Goal: Information Seeking & Learning: Check status

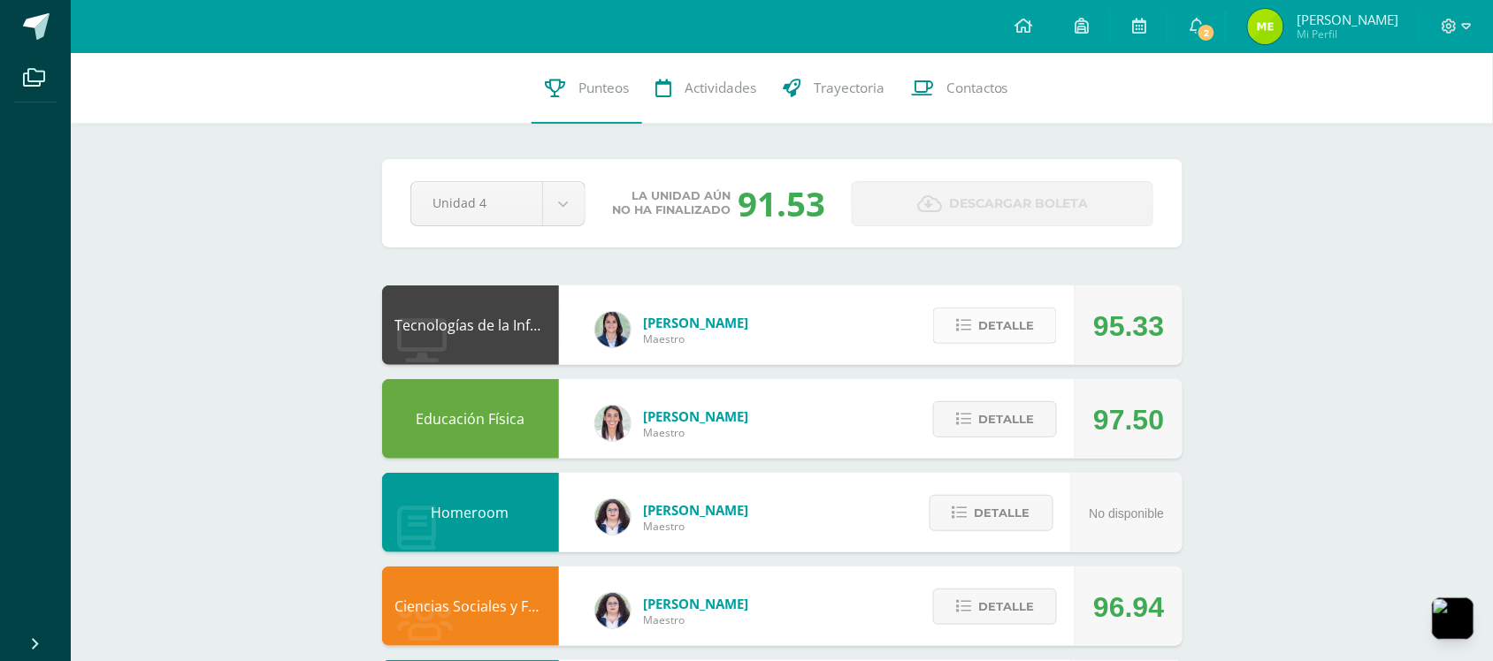
click at [1044, 321] on button "Detalle" at bounding box center [995, 326] width 124 height 36
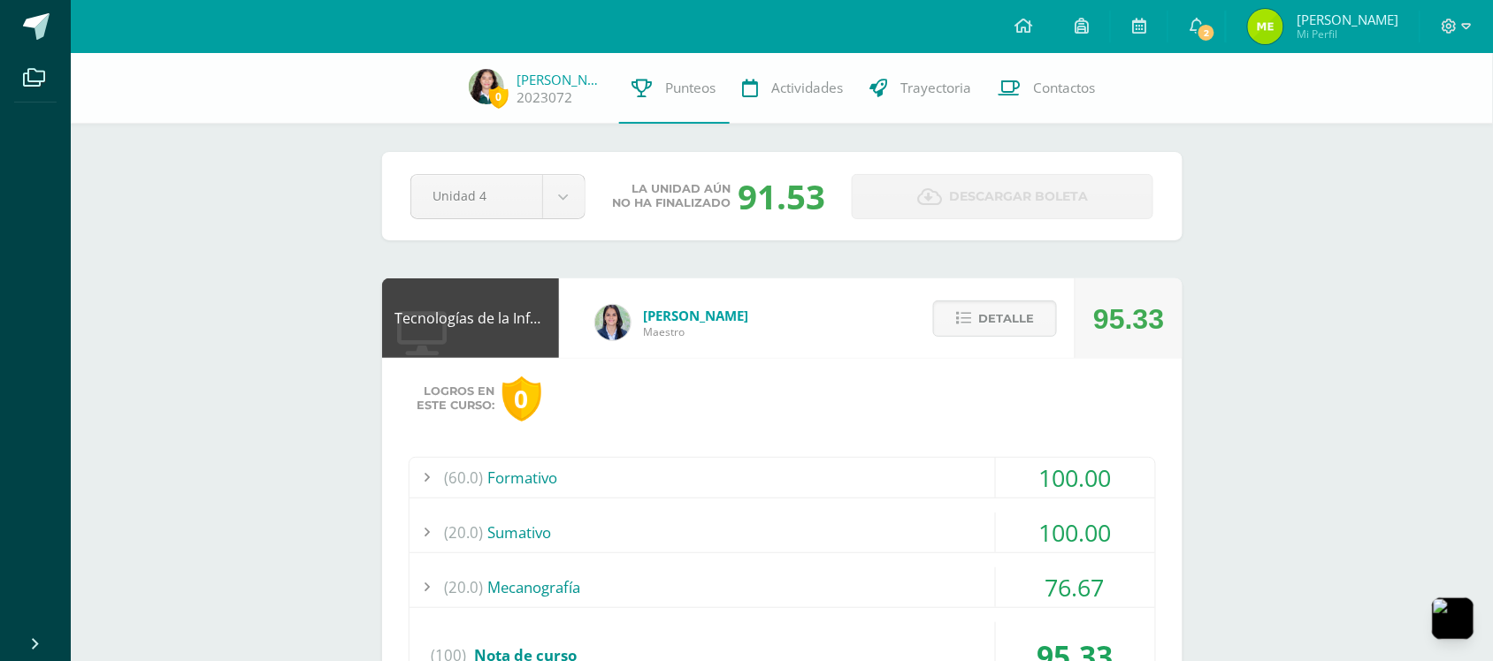
scroll to position [294, 0]
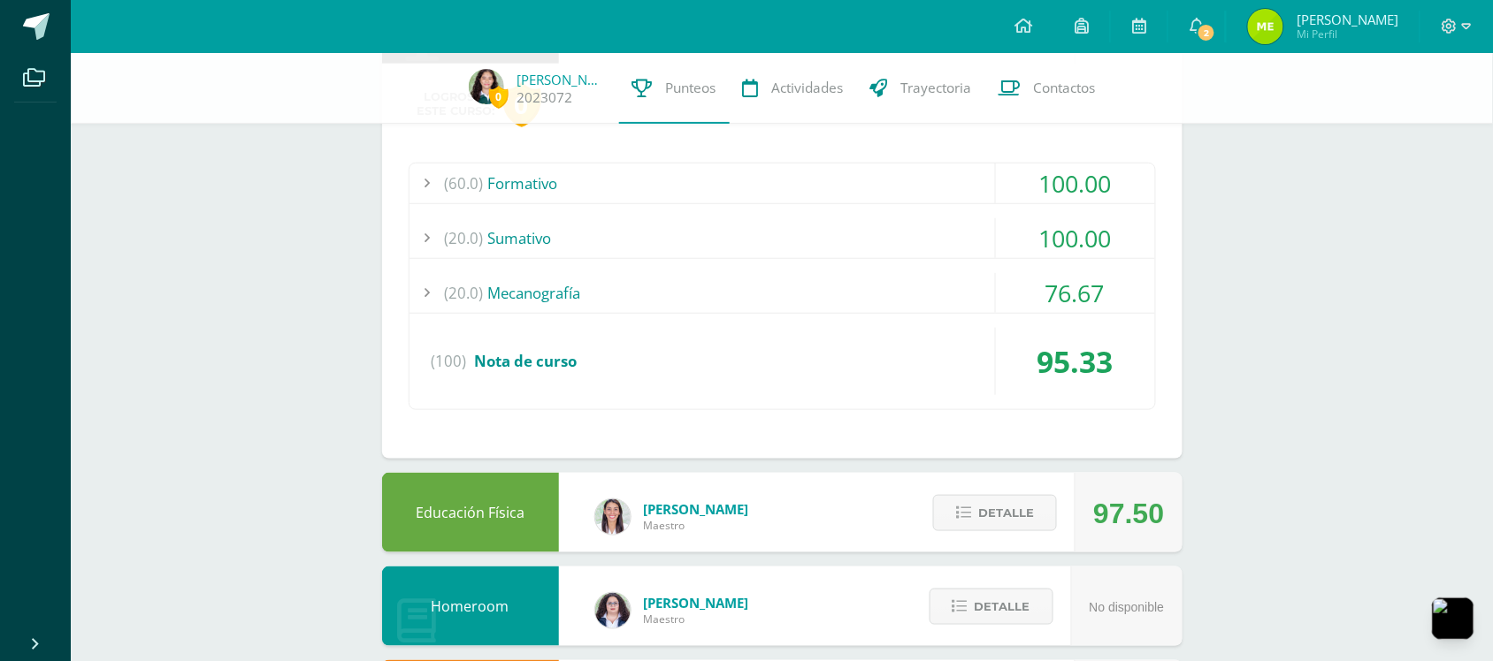
click at [964, 175] on div "(60.0) Formativo" at bounding box center [781, 184] width 745 height 40
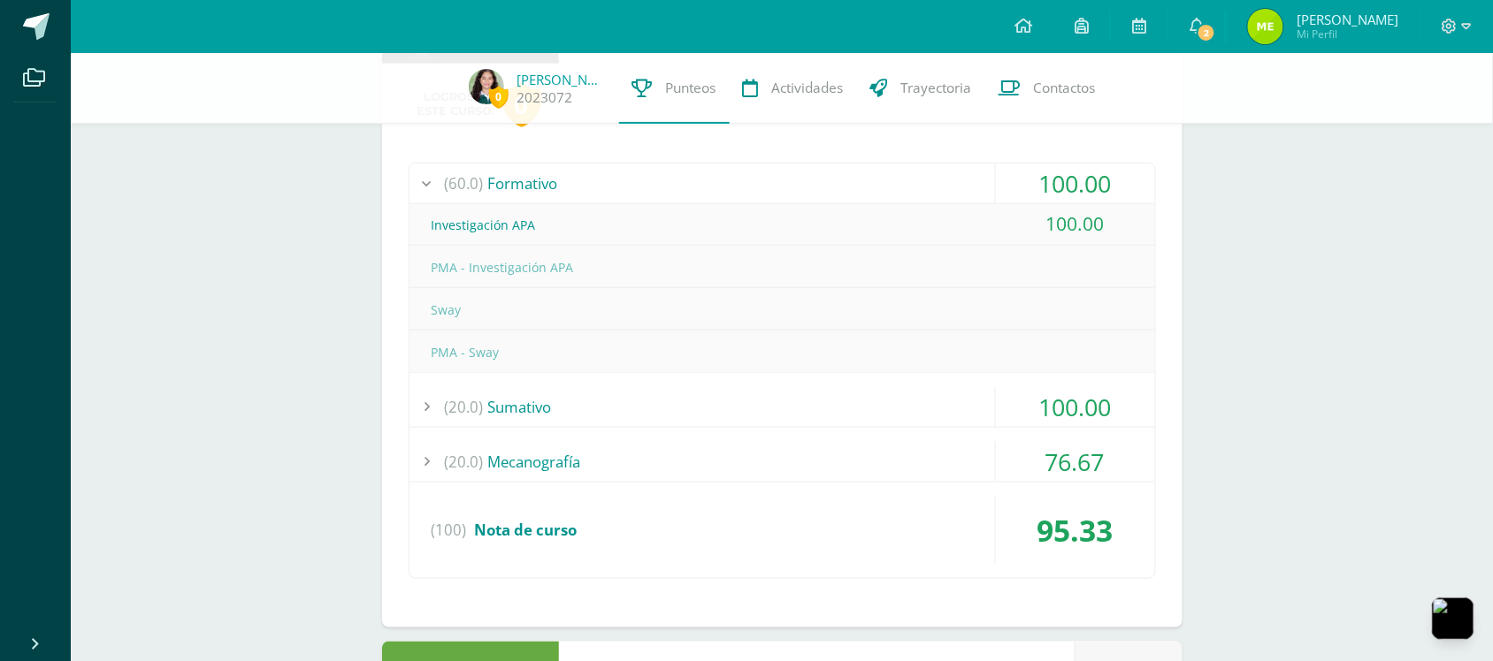
click at [964, 175] on div "(60.0) Formativo" at bounding box center [781, 184] width 745 height 40
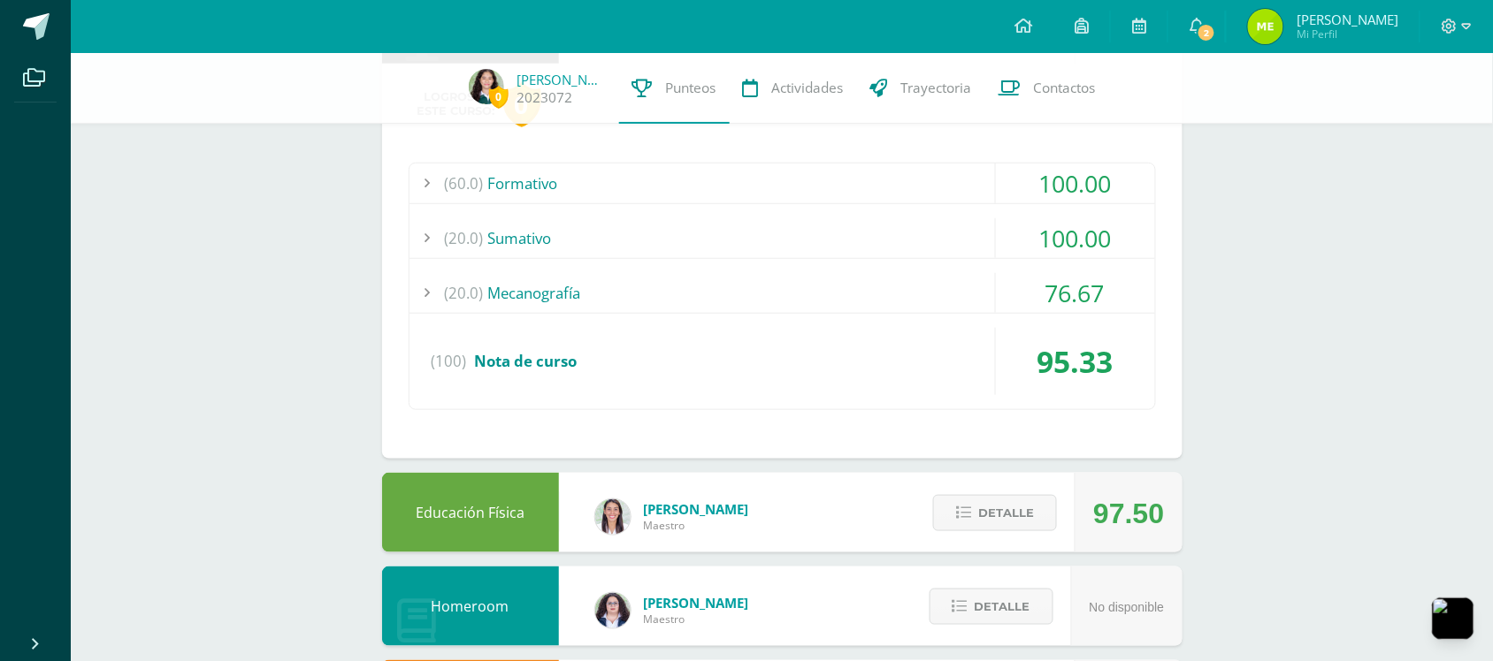
click at [979, 250] on div "(20.0) [GEOGRAPHIC_DATA]" at bounding box center [781, 238] width 745 height 40
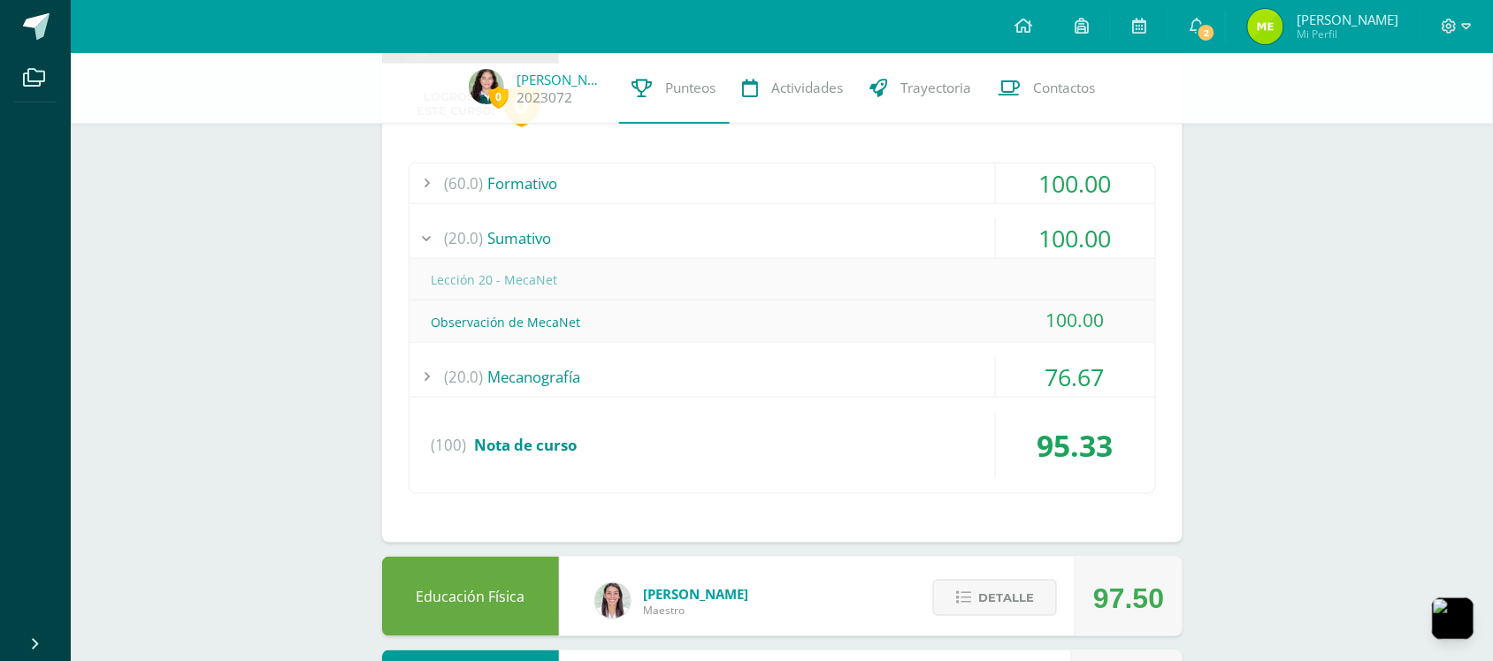
click at [977, 240] on div "(20.0) [GEOGRAPHIC_DATA]" at bounding box center [781, 238] width 745 height 40
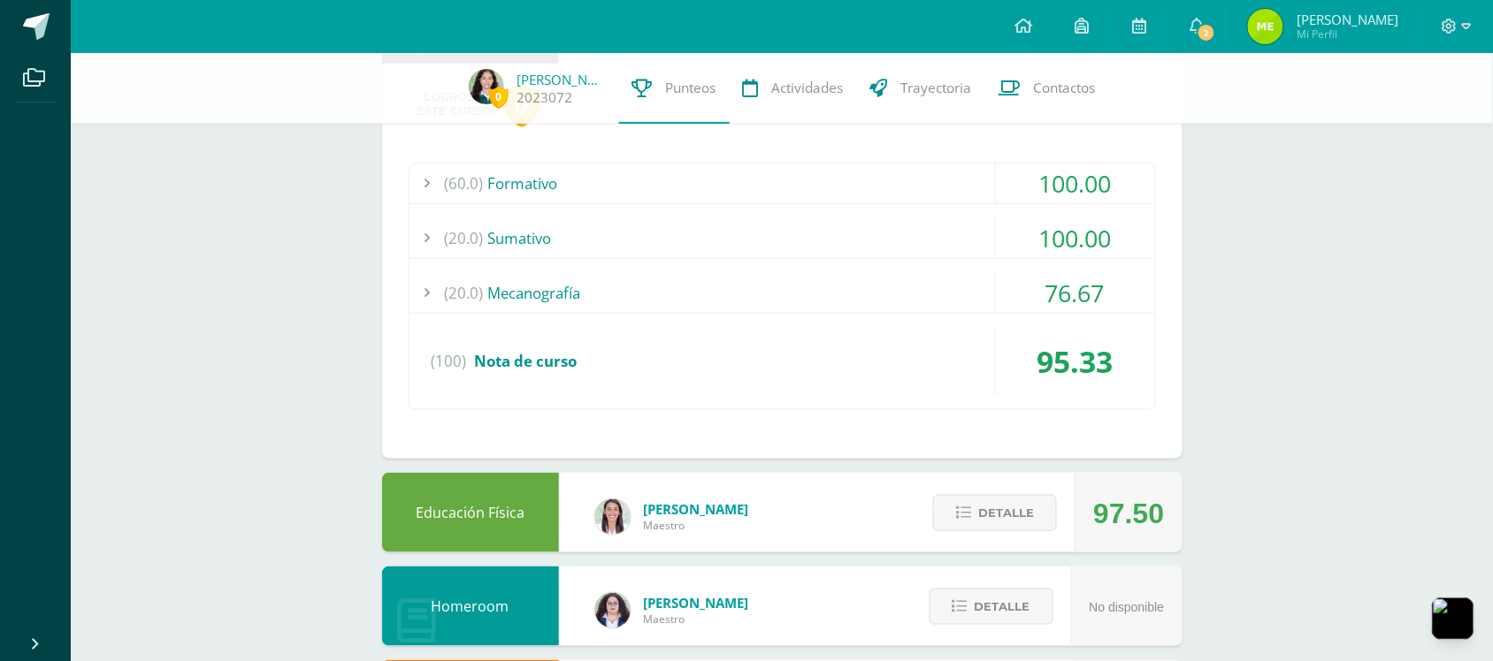
click at [957, 271] on div "(60.0) Formativo 100.00 Investigación APA 100.00" at bounding box center [782, 287] width 747 height 248
click at [956, 285] on div "(20.0) Mecanografía" at bounding box center [781, 293] width 745 height 40
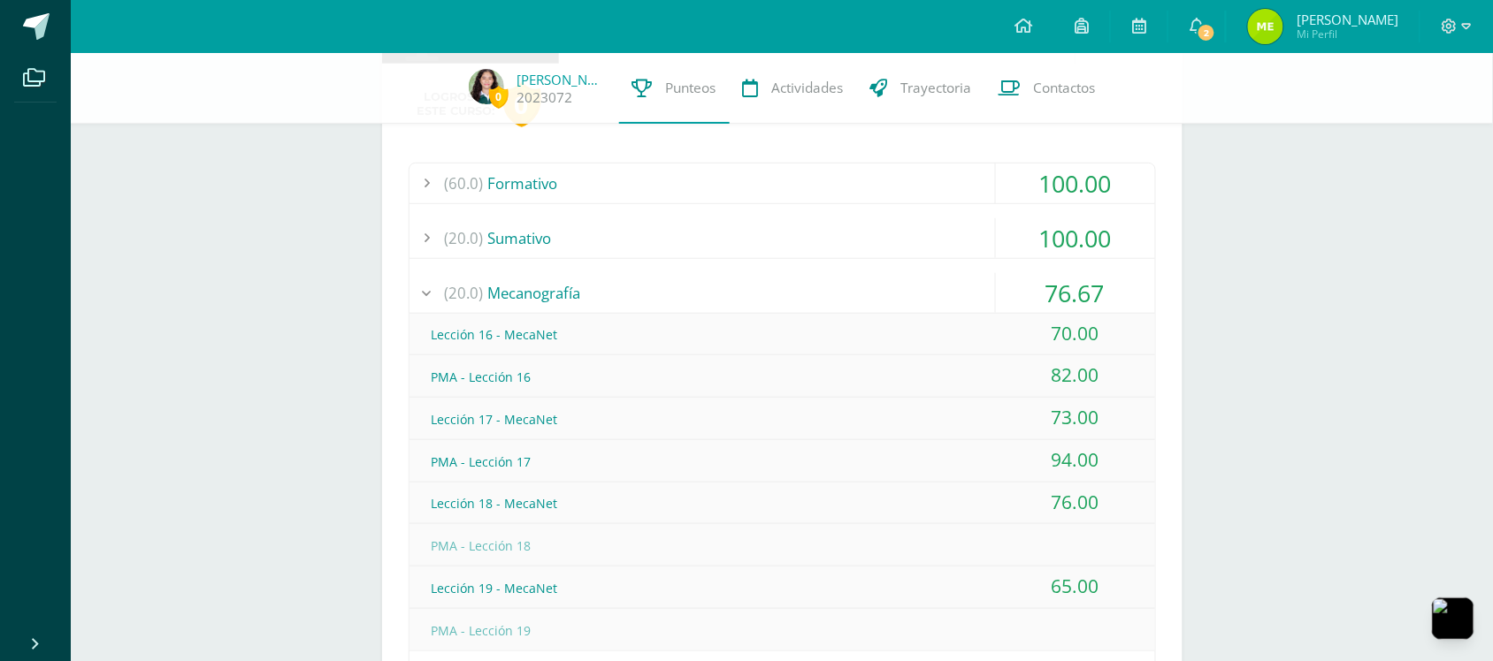
click at [953, 290] on div "(20.0) Mecanografía" at bounding box center [781, 293] width 745 height 40
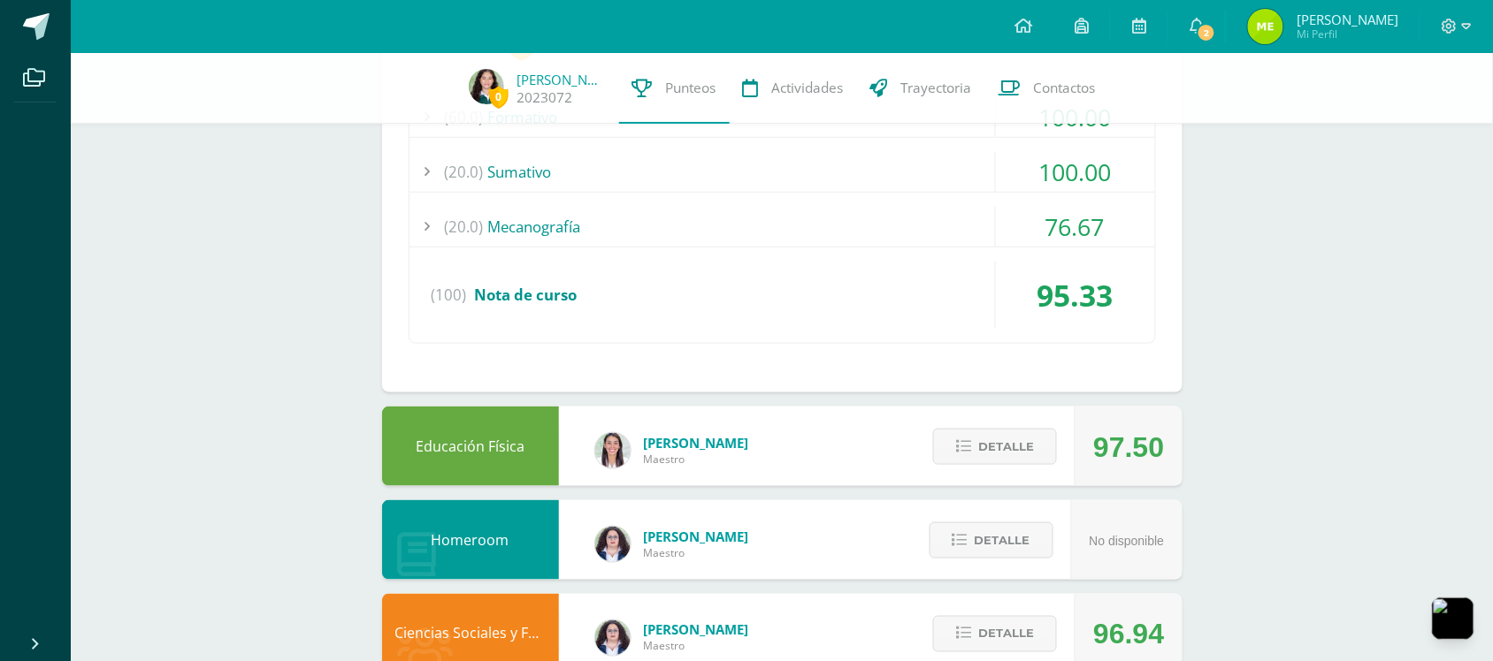
scroll to position [589, 0]
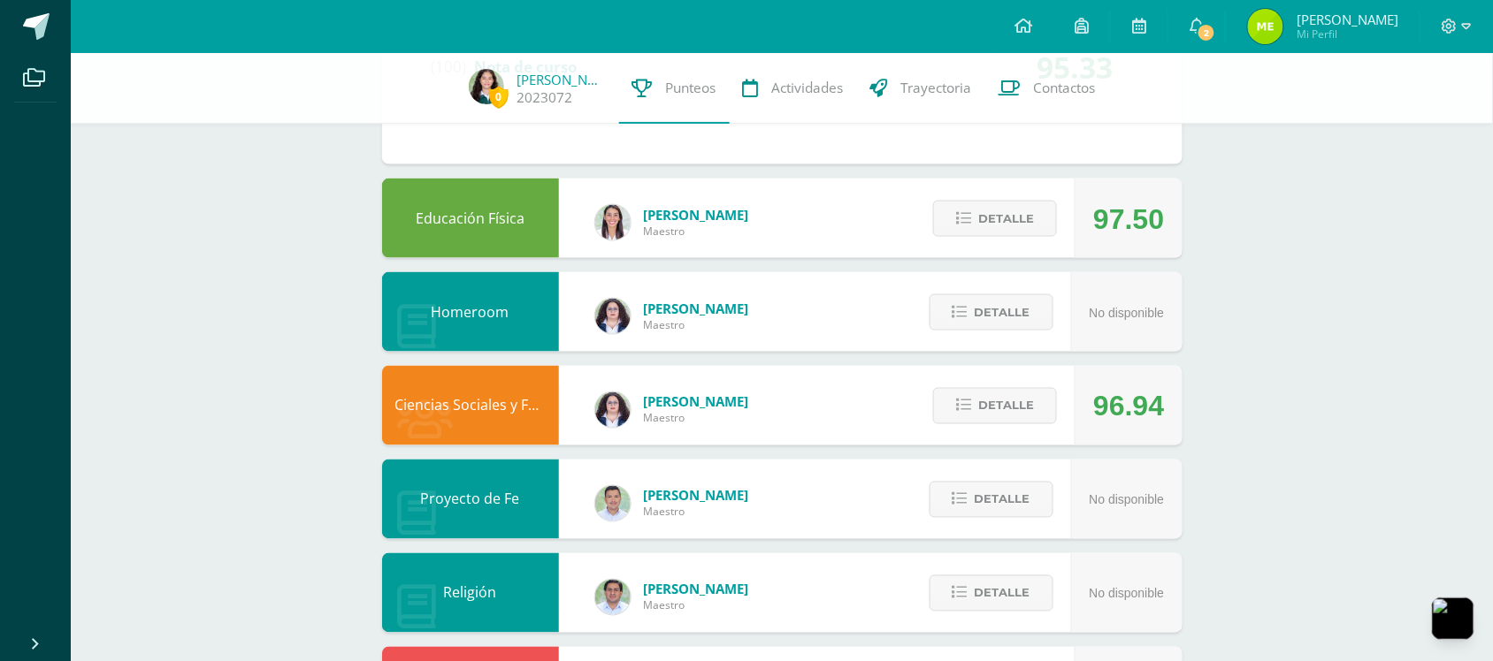
click at [1063, 219] on div "Detalle" at bounding box center [990, 219] width 168 height 80
click at [1039, 224] on button "Detalle" at bounding box center [995, 219] width 124 height 36
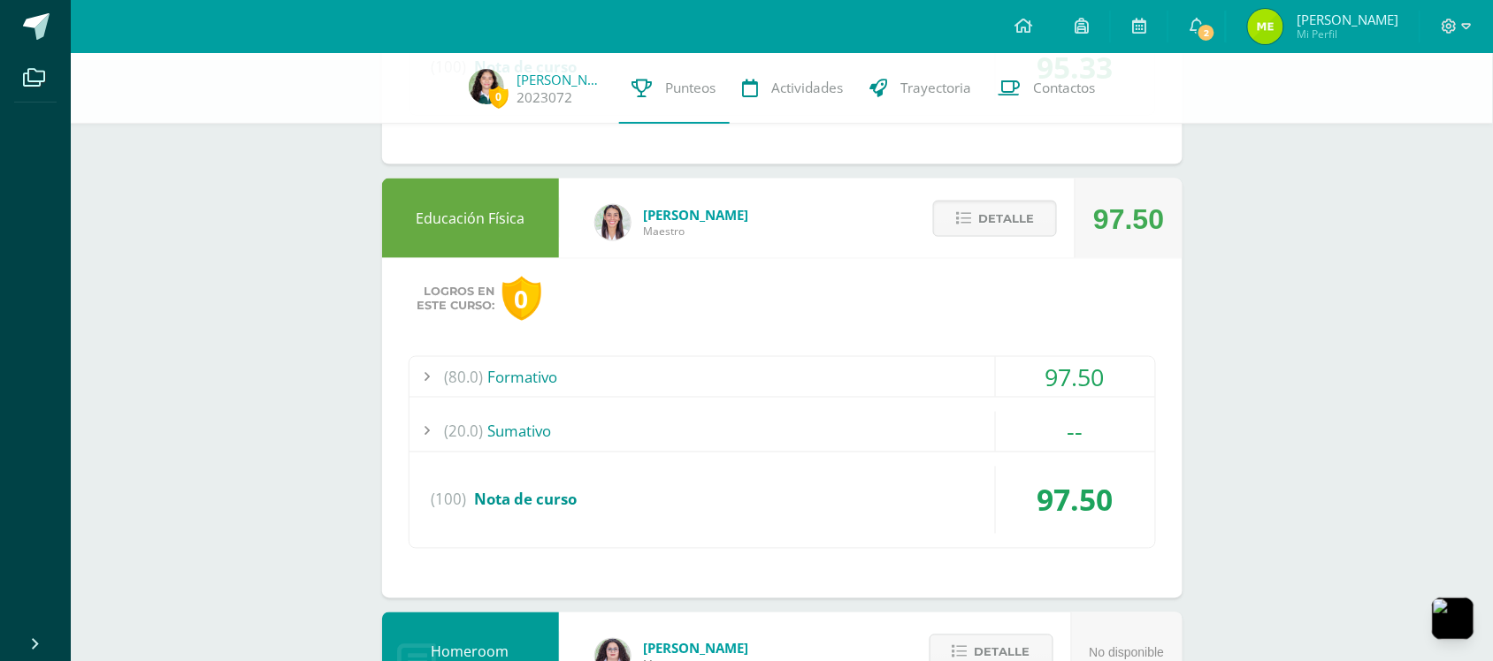
click at [903, 390] on div "(80.0) Formativo" at bounding box center [781, 377] width 745 height 40
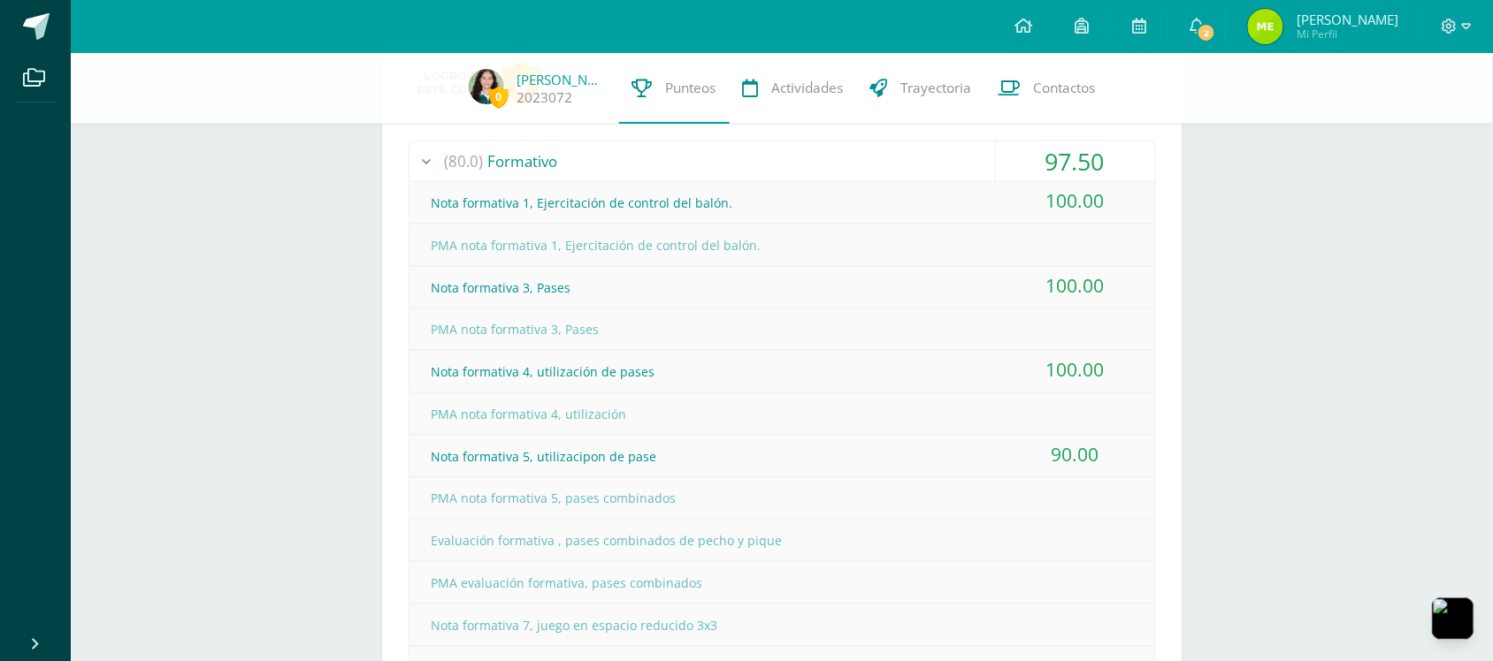
scroll to position [884, 0]
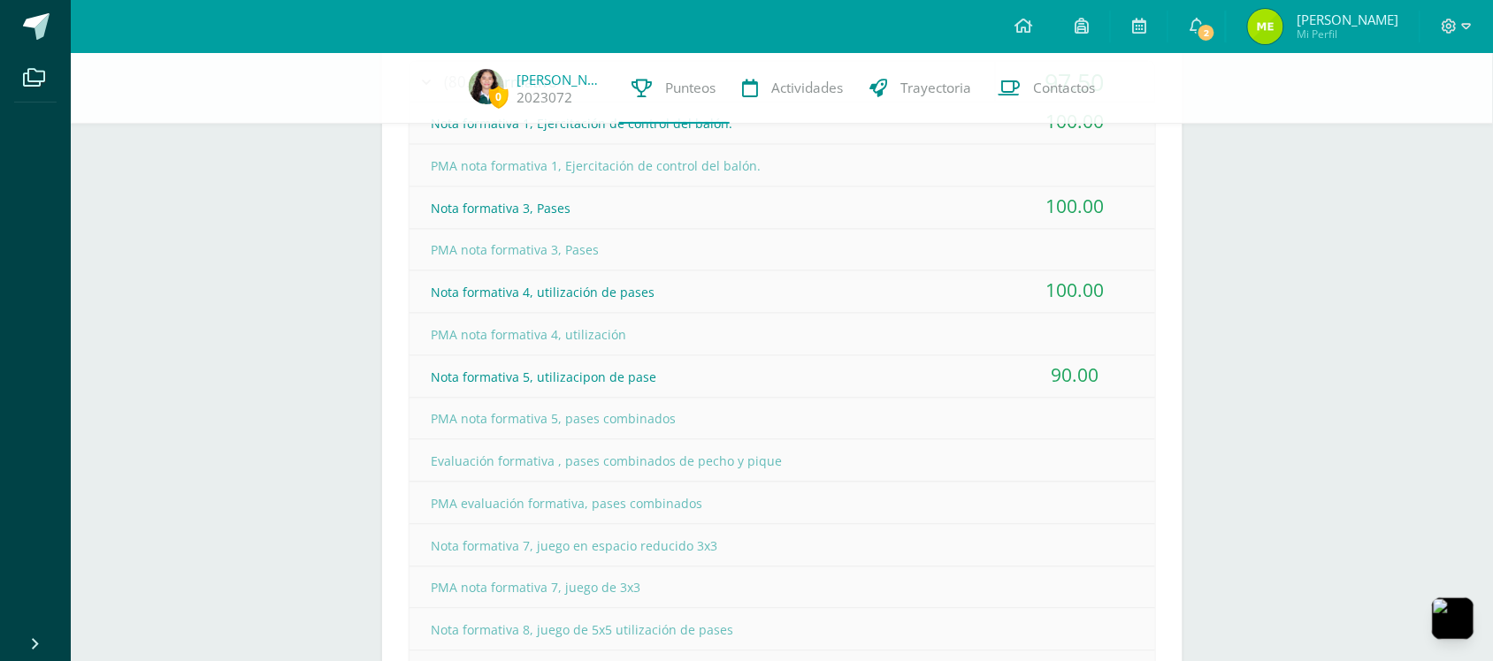
click at [899, 386] on div "Nota formativa 5, utilizacipon de pase" at bounding box center [781, 378] width 745 height 40
click at [666, 294] on div "Nota formativa 4, utilización de pases" at bounding box center [781, 293] width 745 height 40
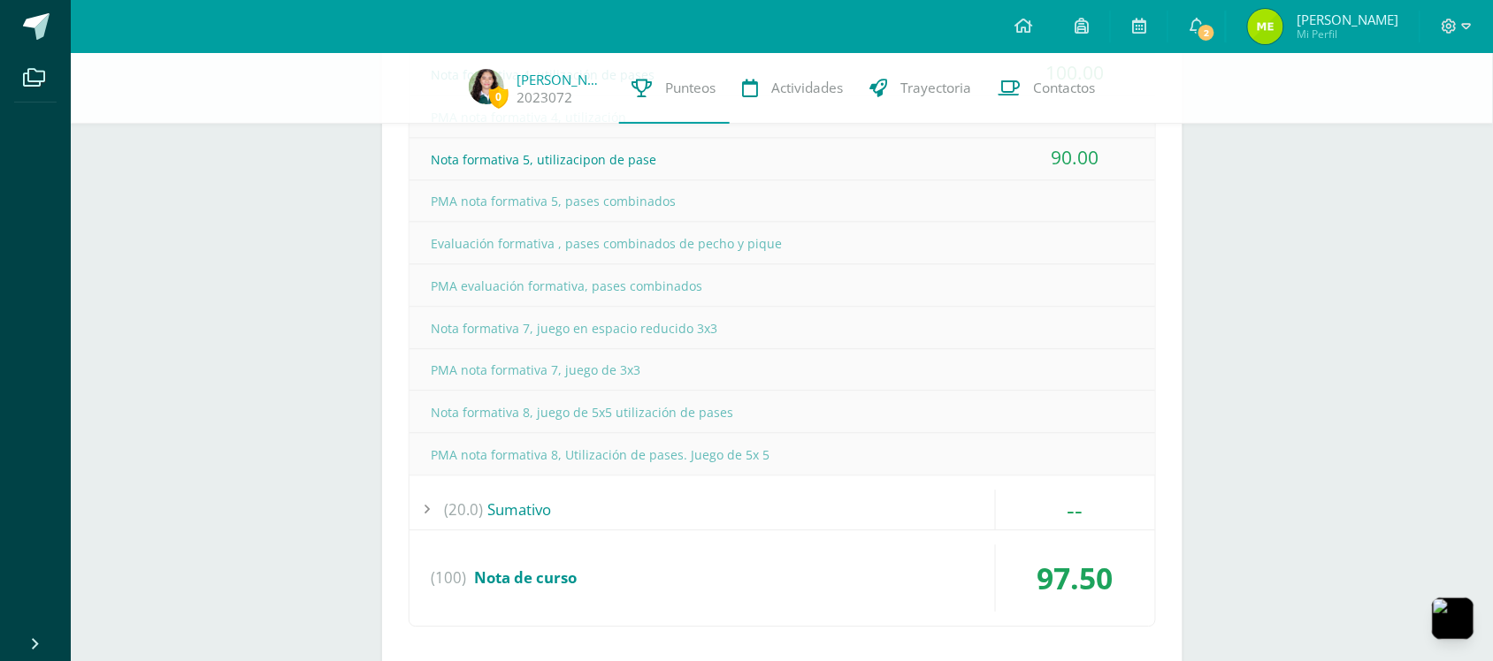
scroll to position [1179, 0]
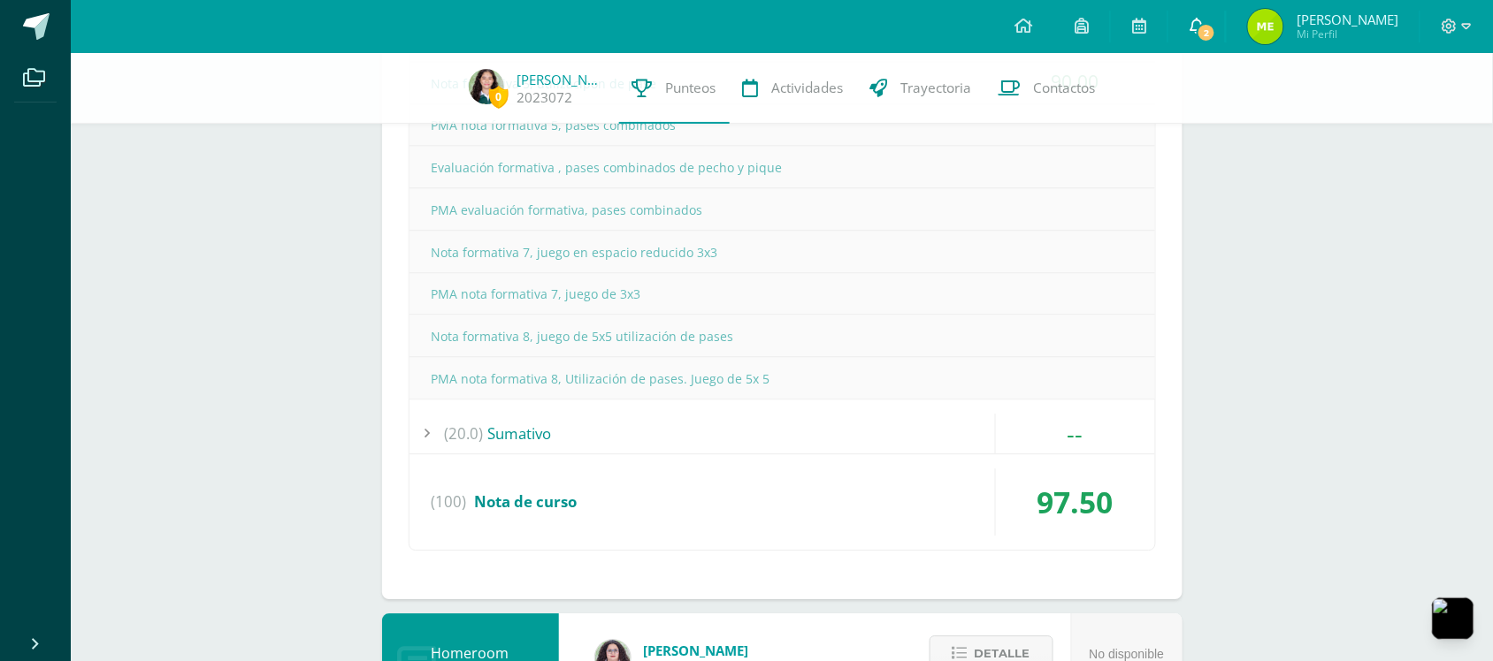
click at [1194, 15] on link "2" at bounding box center [1196, 26] width 57 height 53
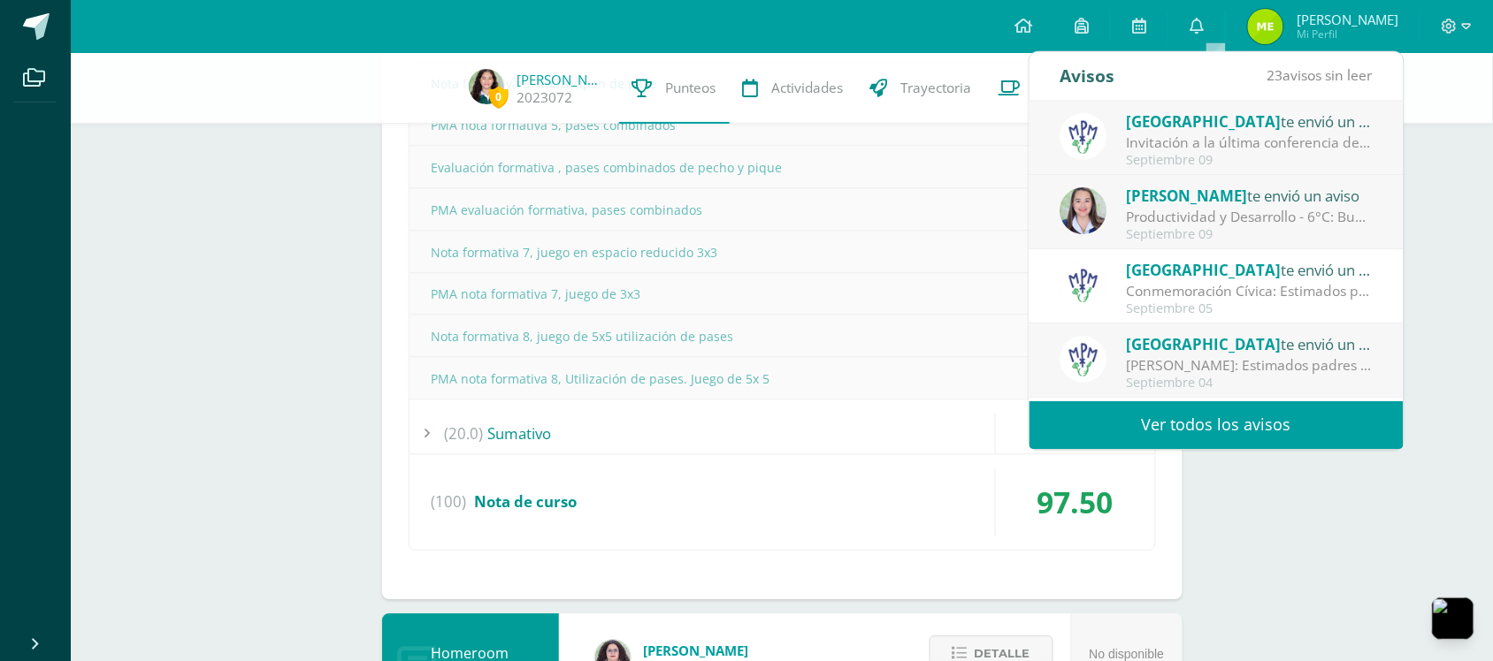
click at [416, 177] on div "Evaluación formativa , pases combinados de pecho y pique" at bounding box center [781, 168] width 745 height 40
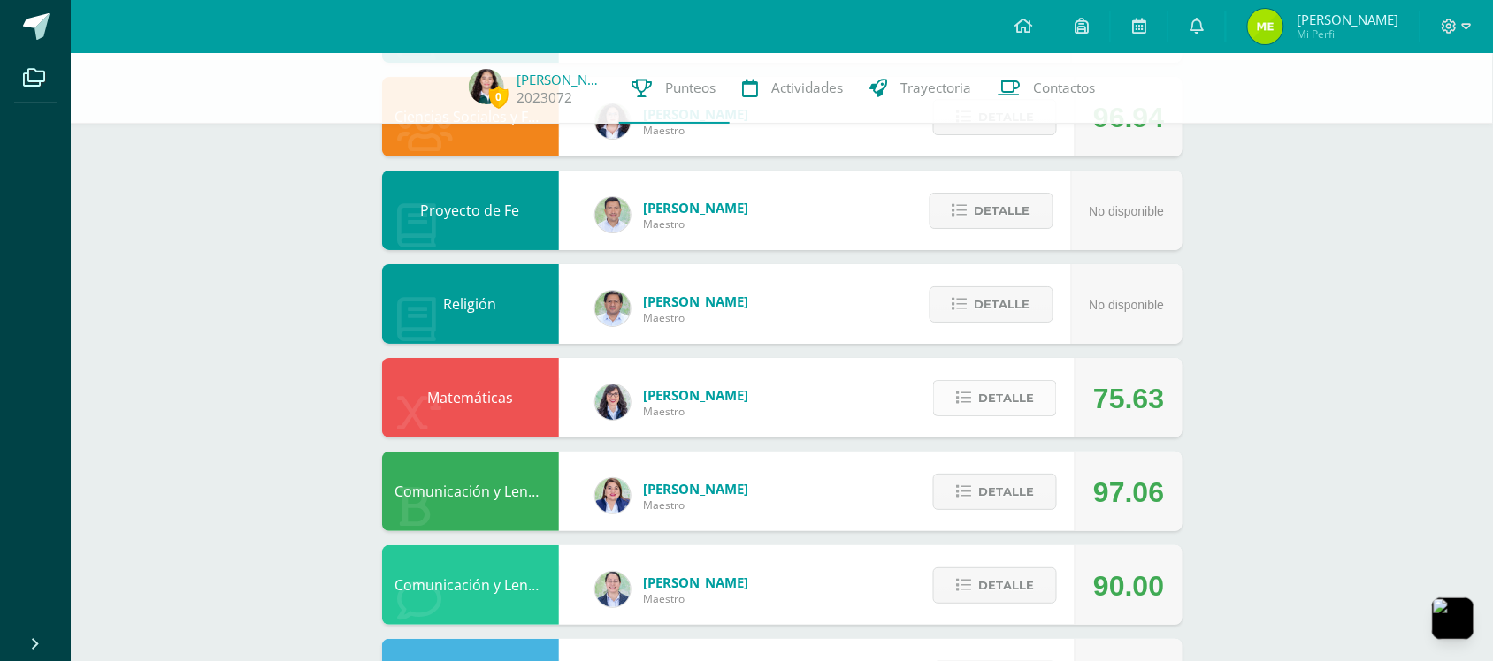
scroll to position [1769, 0]
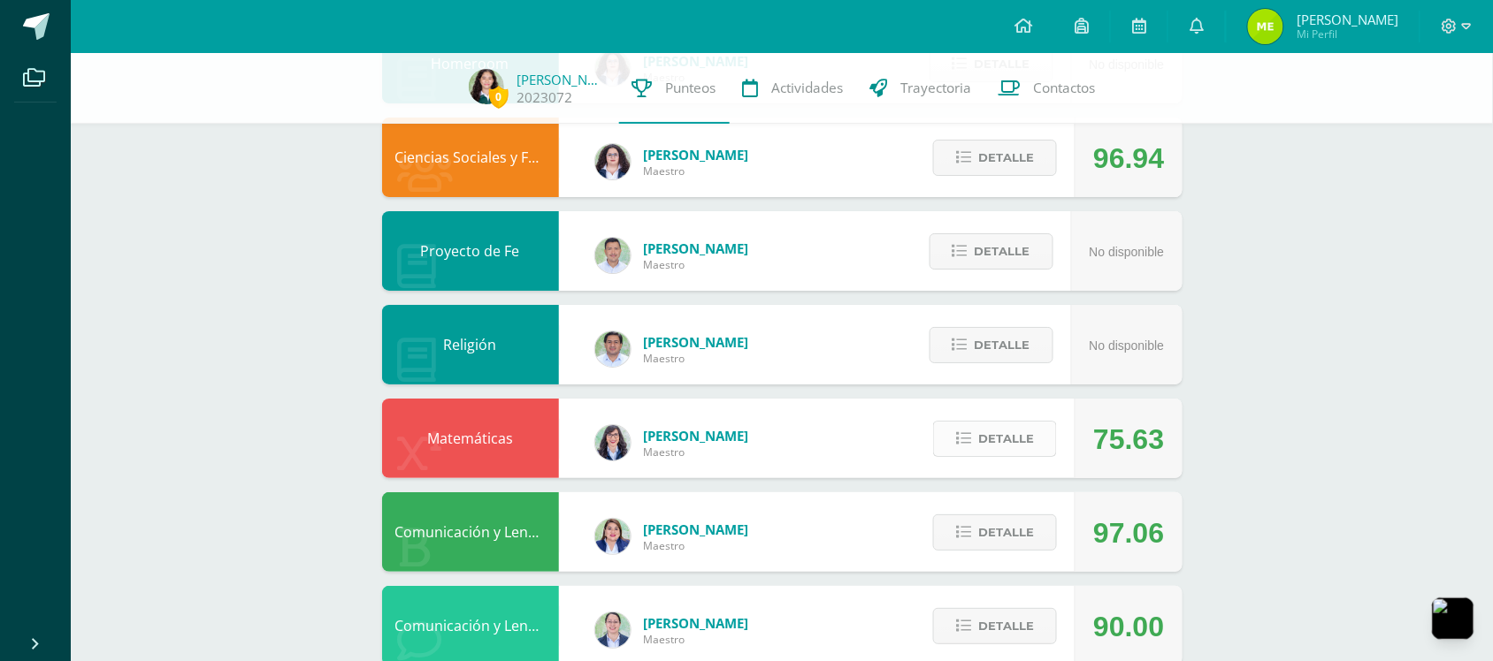
click at [1011, 433] on span "Detalle" at bounding box center [1006, 439] width 56 height 33
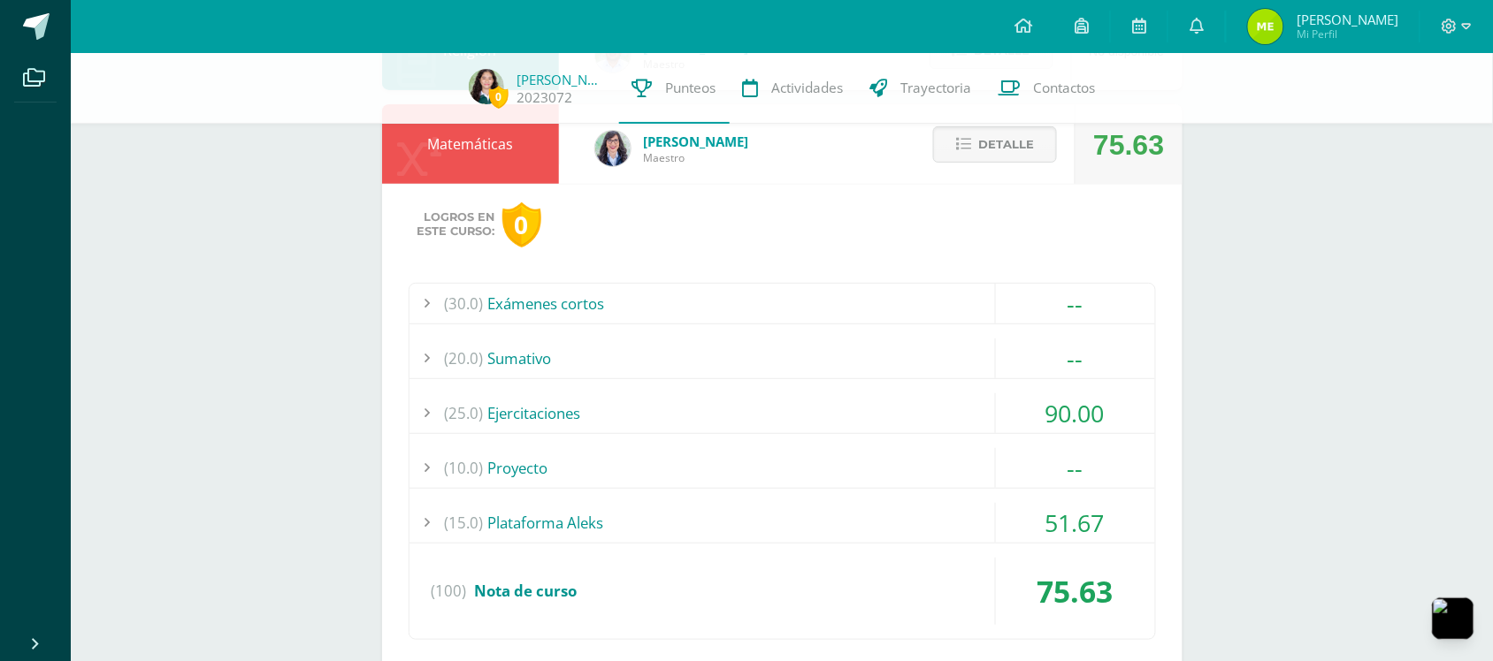
click at [801, 310] on div "(30.0) Exámenes cortos" at bounding box center [781, 304] width 745 height 40
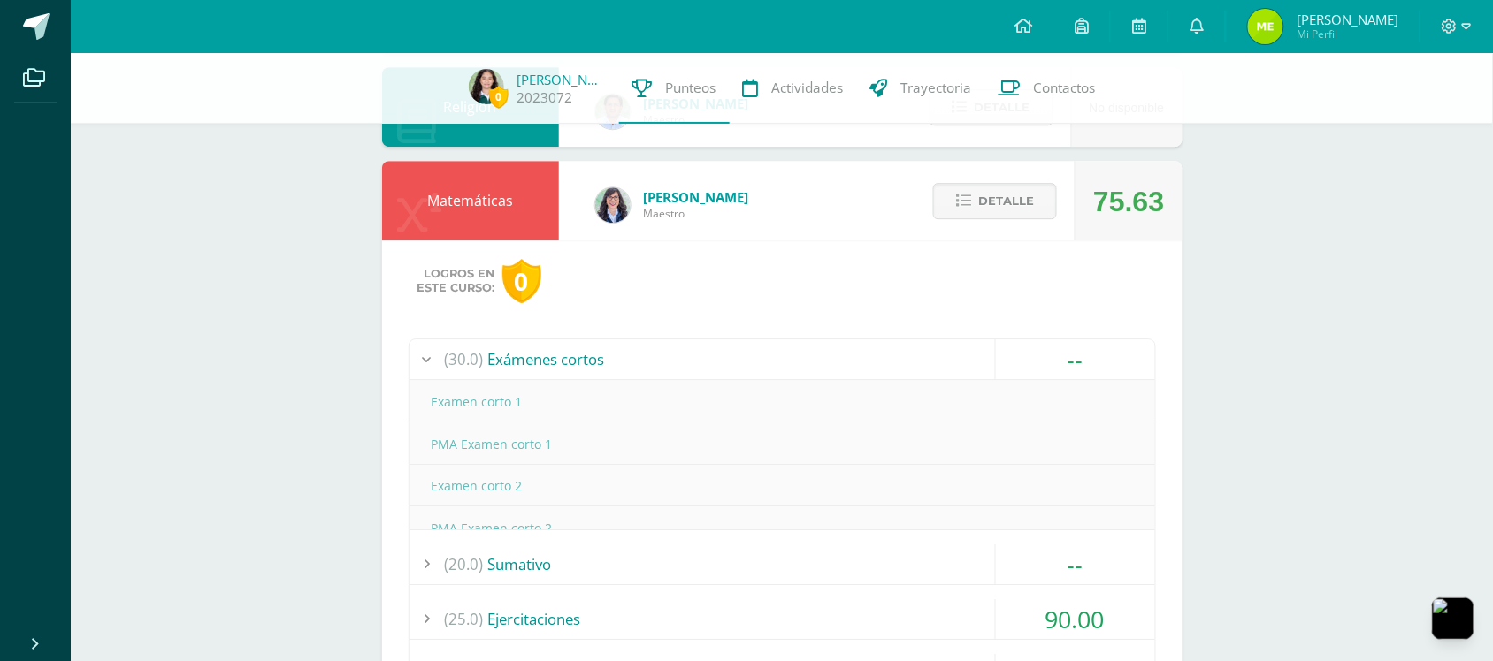
scroll to position [1475, 0]
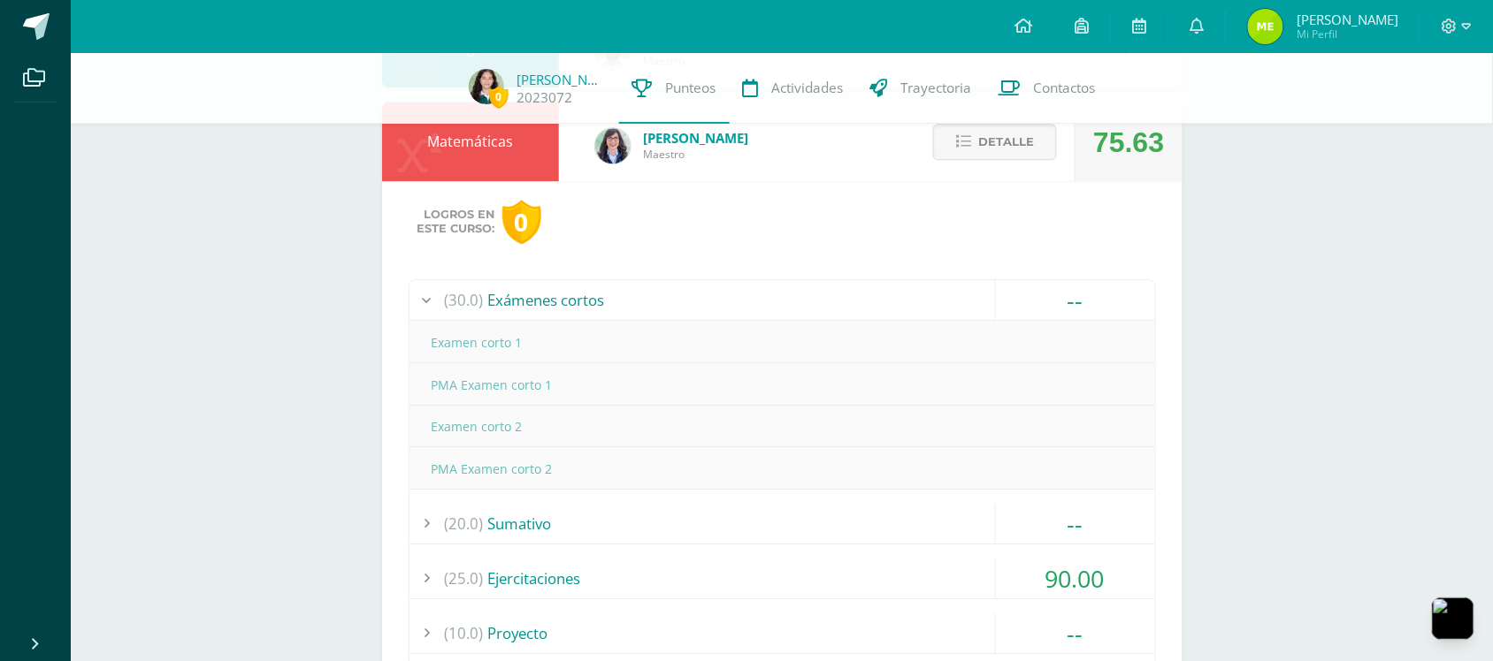
click at [801, 310] on div "(30.0) Exámenes cortos" at bounding box center [781, 300] width 745 height 40
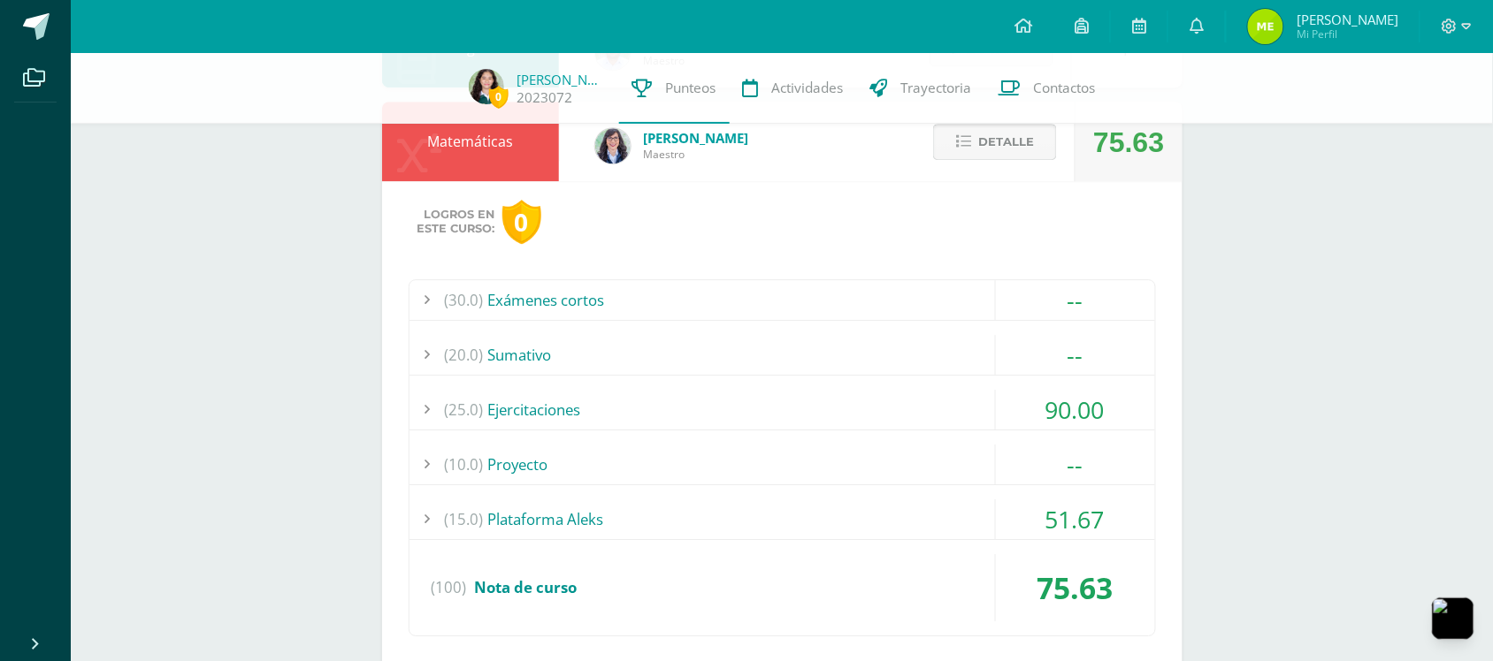
click at [1050, 150] on button "Detalle" at bounding box center [995, 142] width 124 height 36
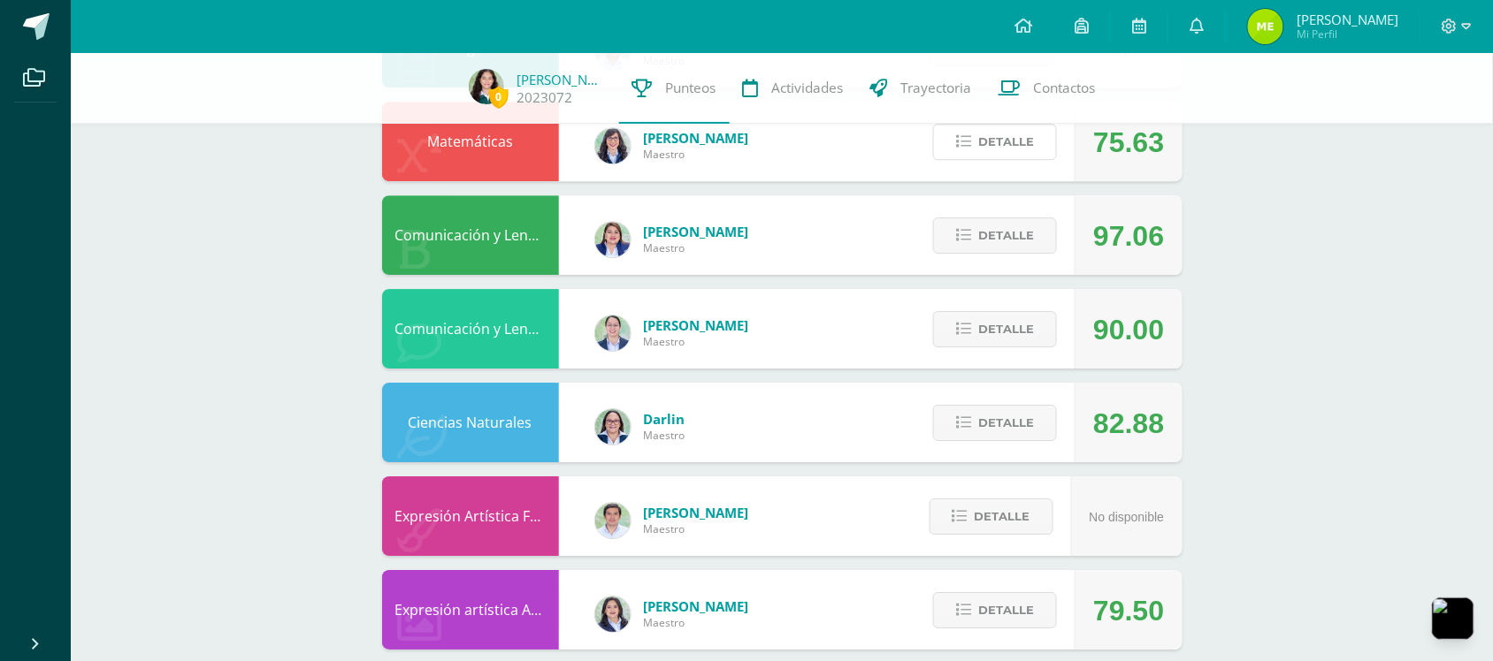
scroll to position [1769, 0]
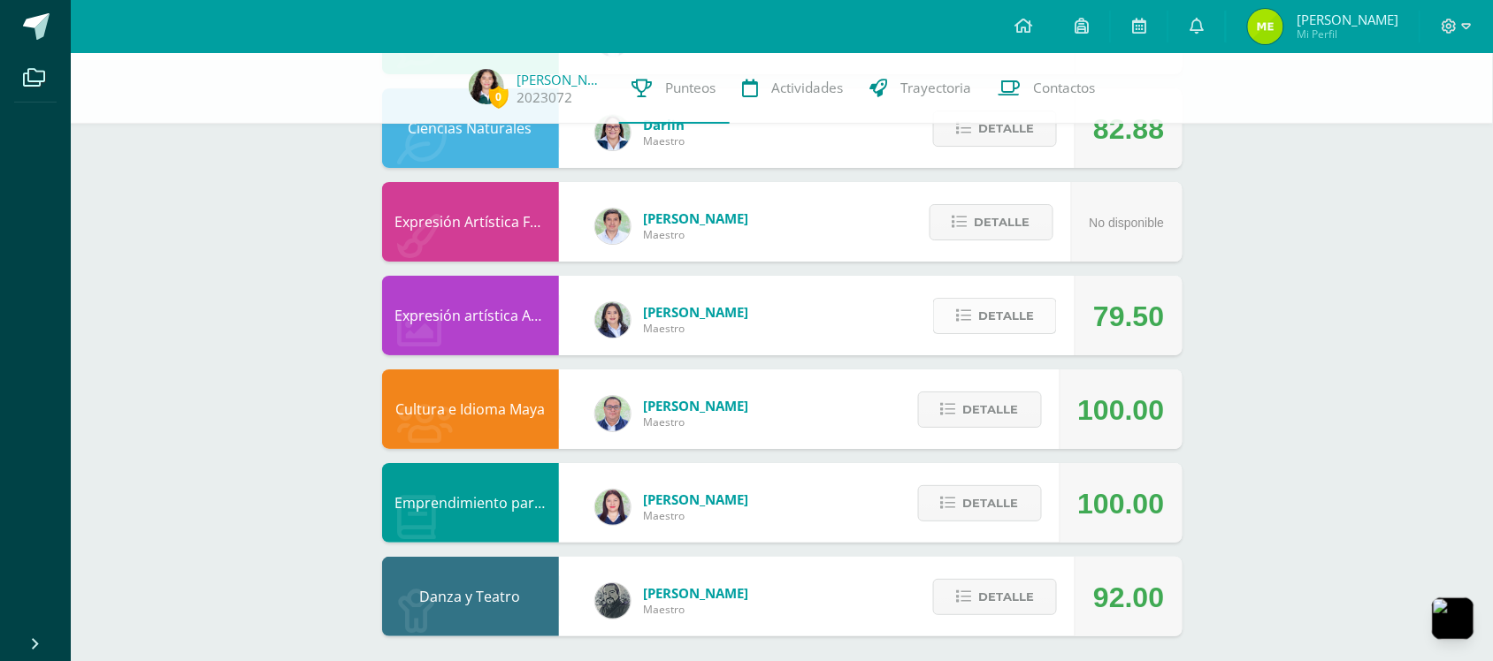
click at [999, 306] on span "Detalle" at bounding box center [1006, 316] width 56 height 33
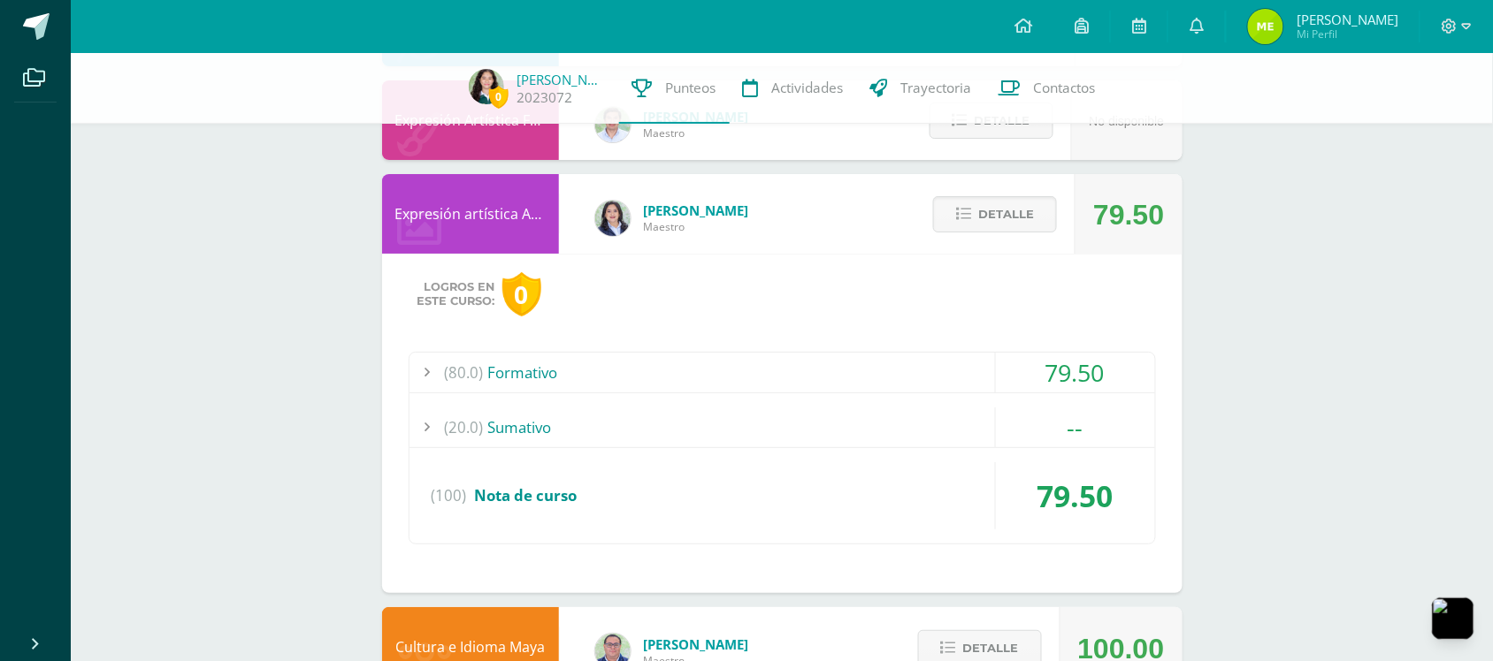
scroll to position [1828, 0]
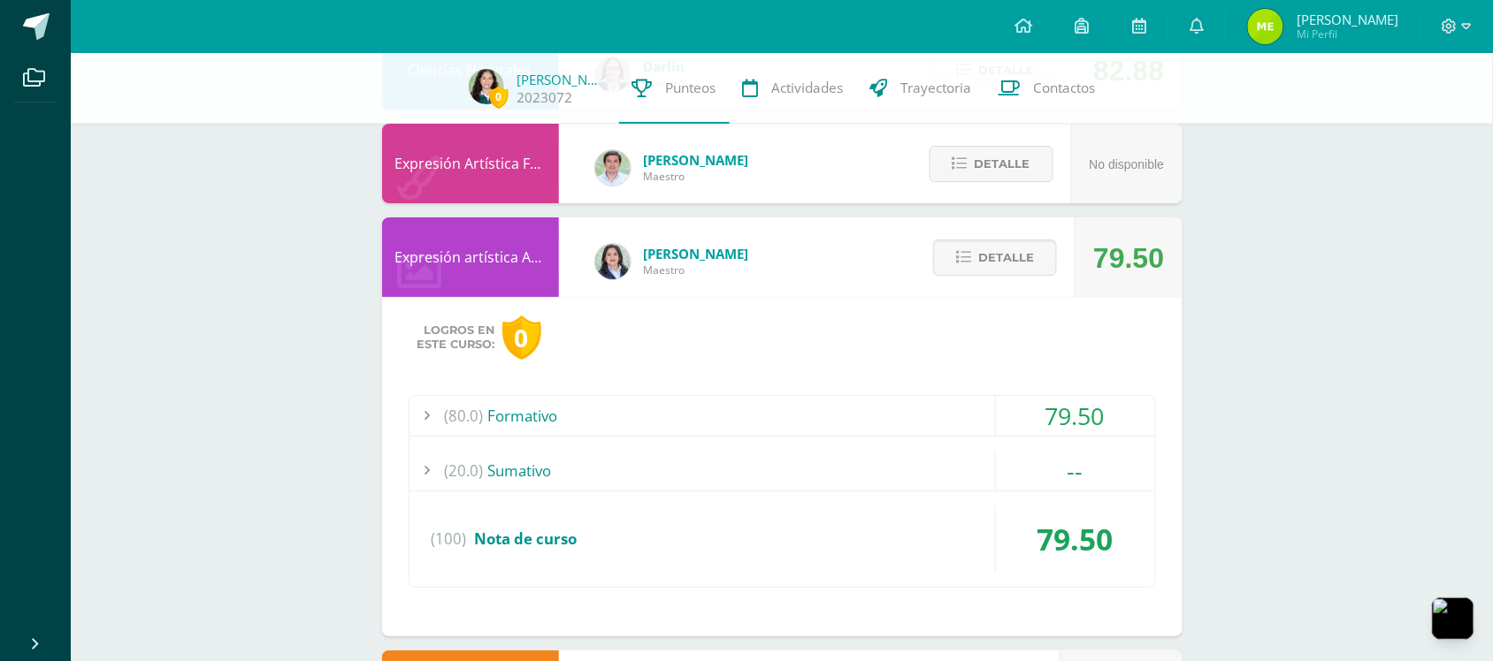
click at [951, 394] on div "Logros en este curso: 0 (80.0) Formativo 79.50 Trazo de ojos" at bounding box center [782, 467] width 800 height 340
click at [964, 416] on div "(80.0) Formativo" at bounding box center [781, 416] width 745 height 40
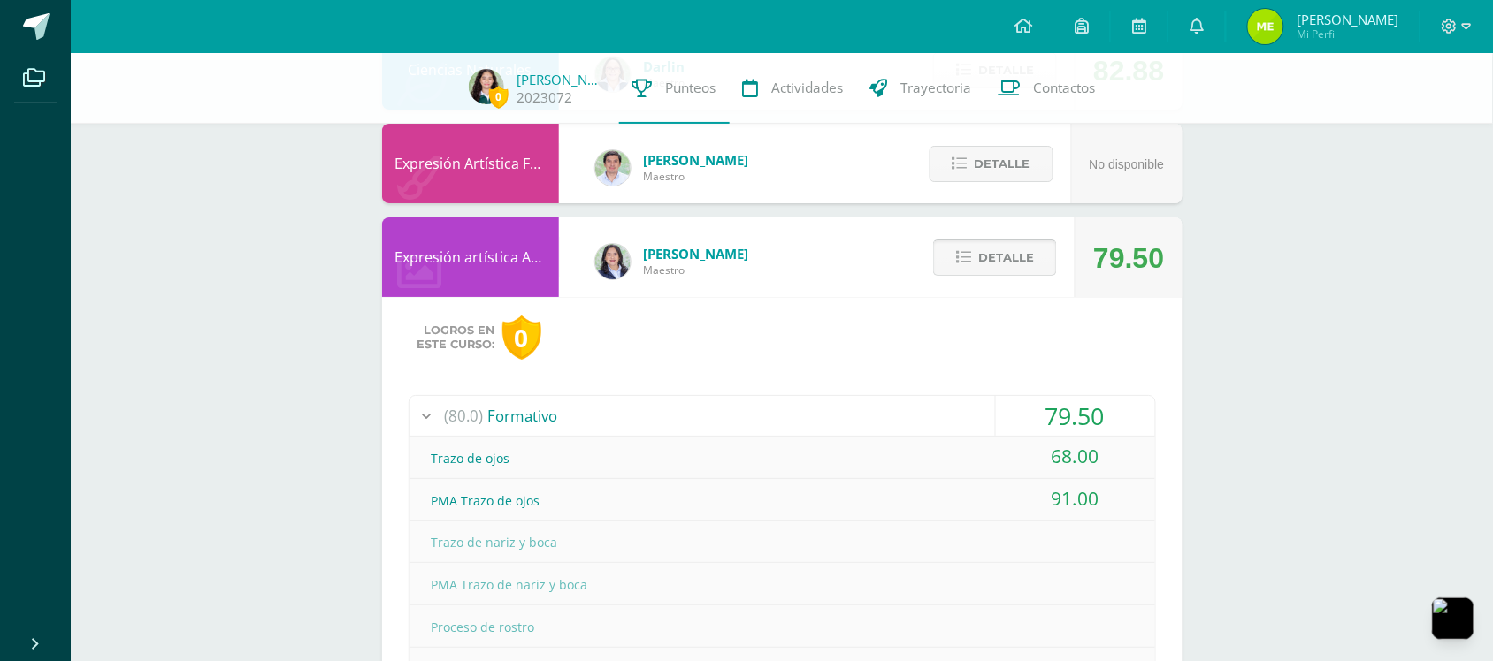
click at [1005, 263] on span "Detalle" at bounding box center [1006, 257] width 56 height 33
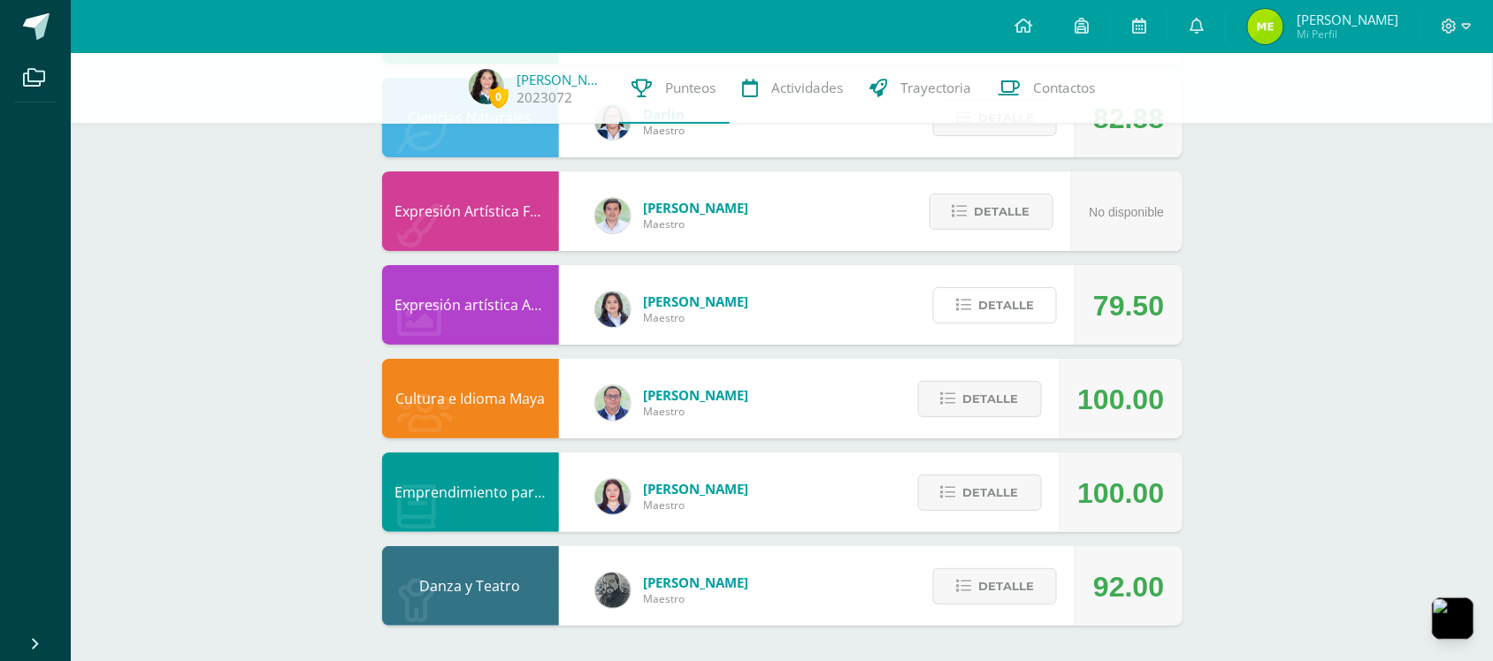
scroll to position [1782, 0]
